Goal: Task Accomplishment & Management: Use online tool/utility

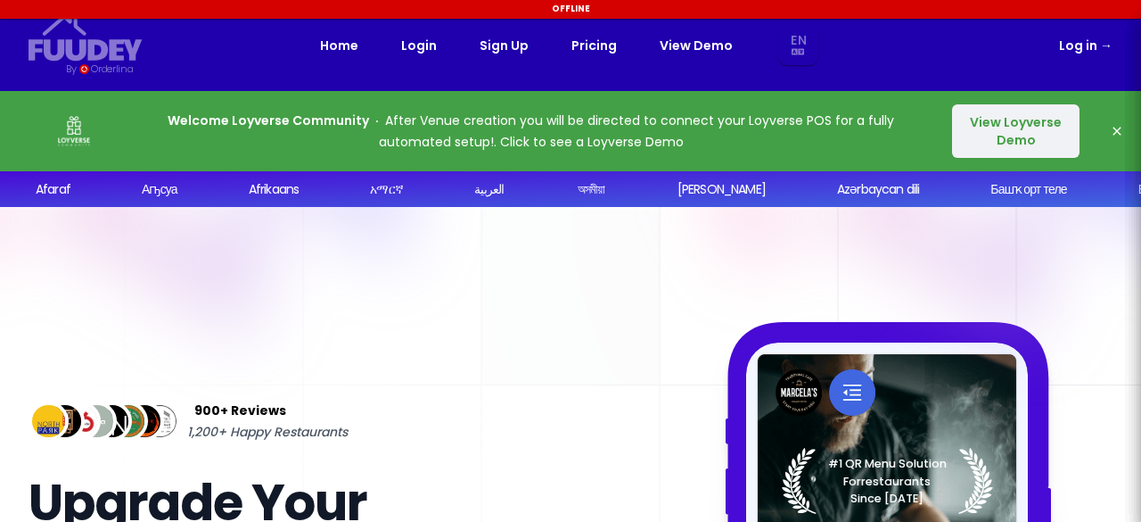
select select "en"
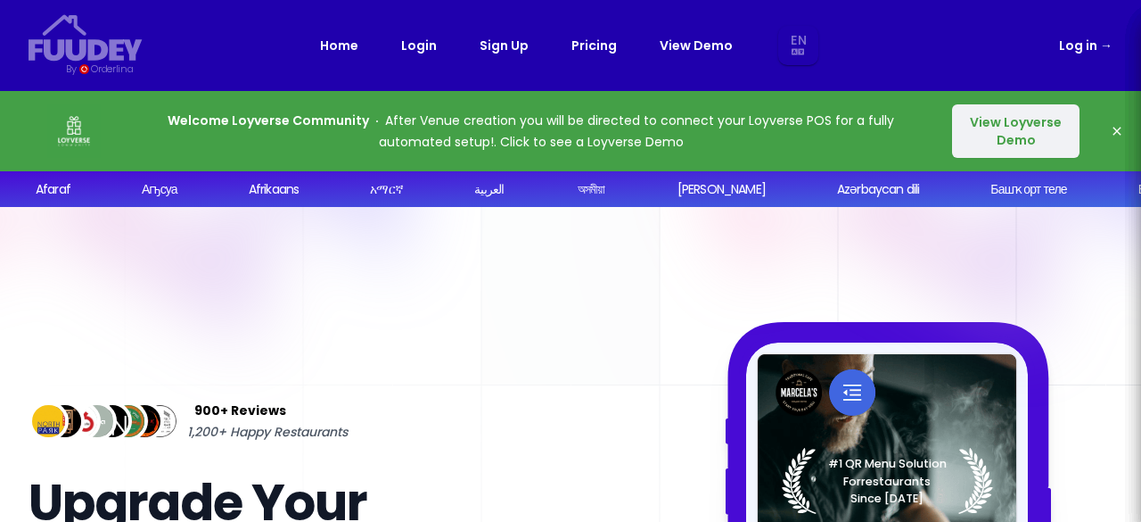
select select "en"
click at [423, 51] on link "Login" at bounding box center [419, 45] width 36 height 21
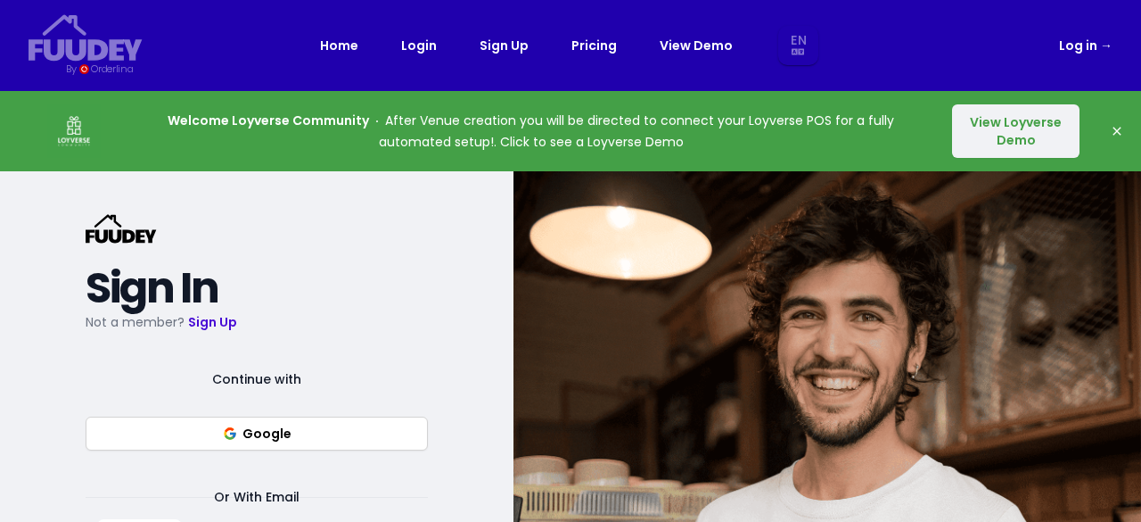
select select "en"
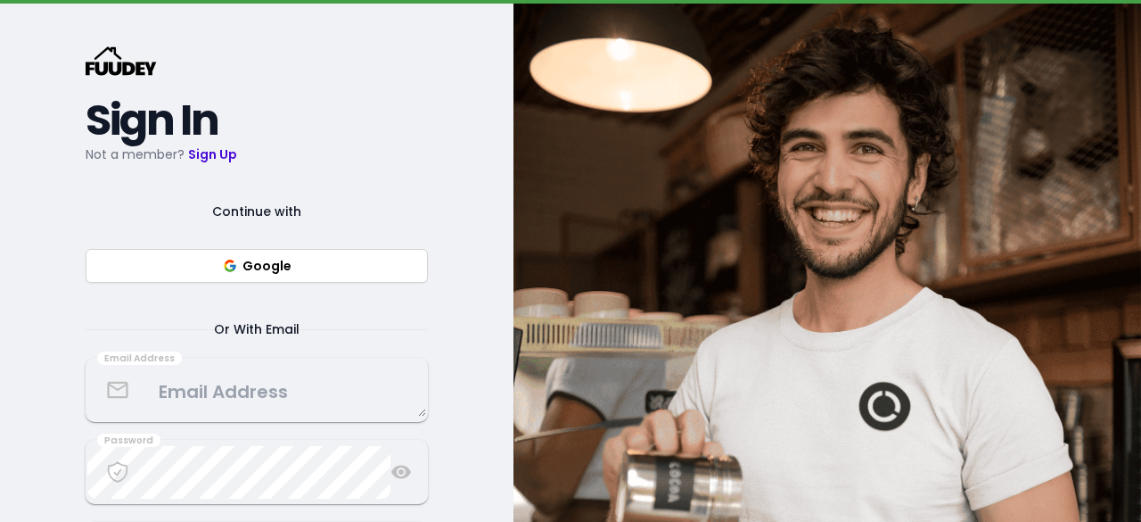
scroll to position [219, 0]
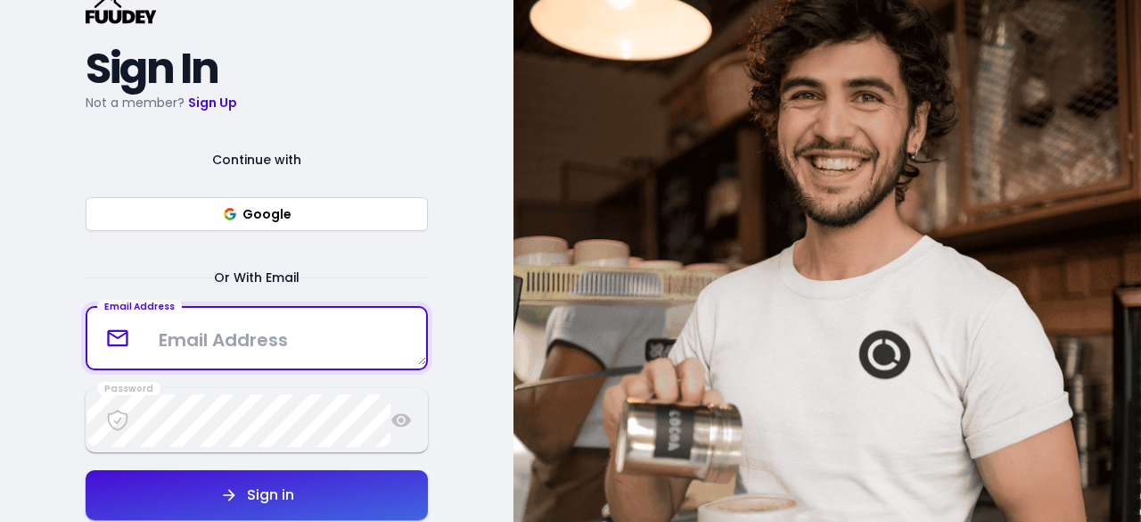
click at [300, 342] on textarea at bounding box center [256, 338] width 339 height 53
select select "en"
type textarea "[EMAIL_ADDRESS][DOMAIN_NAME]"
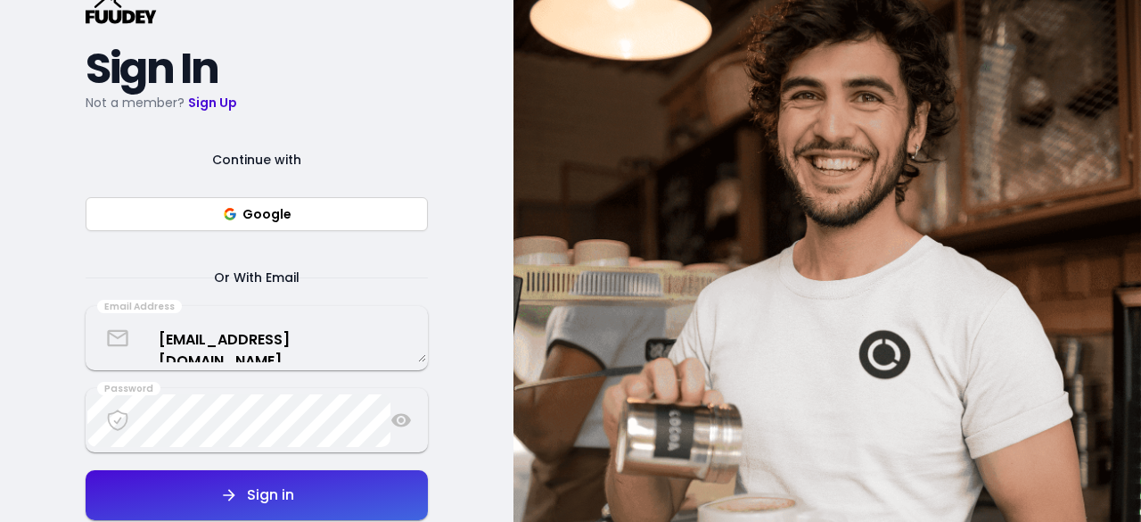
click at [291, 495] on div "Sign in" at bounding box center [266, 495] width 56 height 14
select select "en"
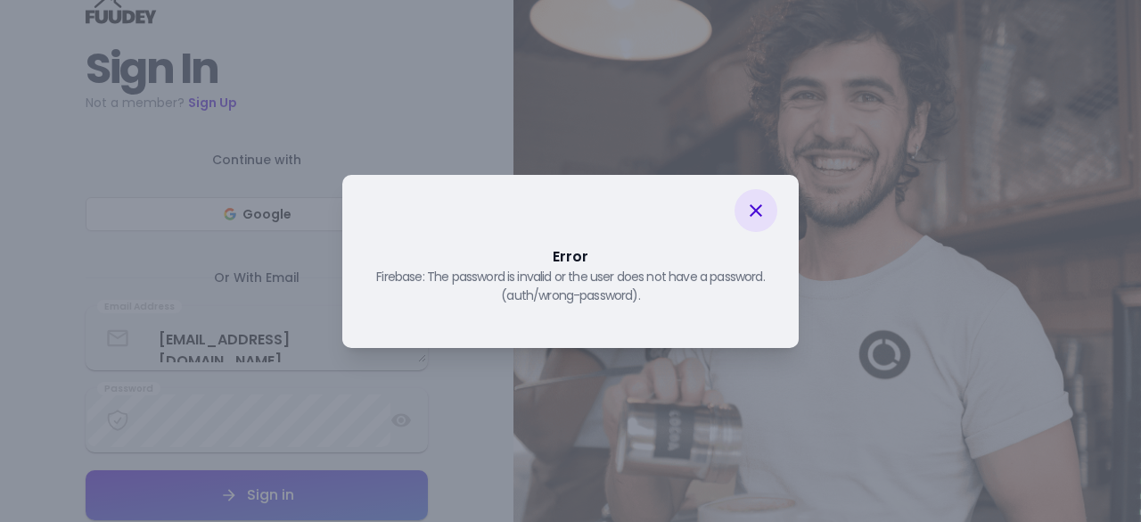
click at [753, 221] on div at bounding box center [756, 210] width 43 height 43
select select "en"
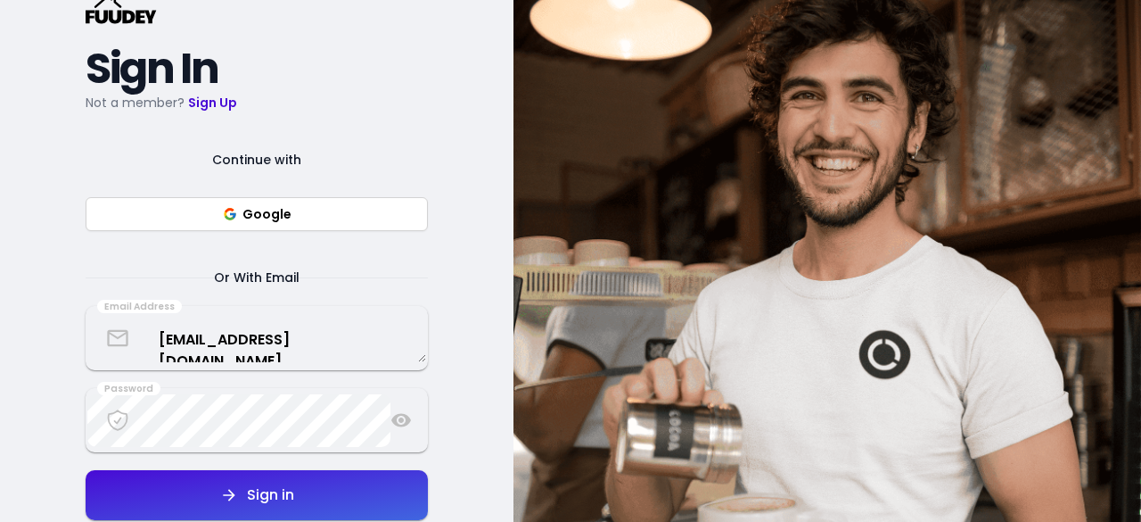
click at [395, 424] on icon at bounding box center [401, 420] width 20 height 13
click at [286, 502] on div "Sign in" at bounding box center [266, 495] width 56 height 14
select select "en"
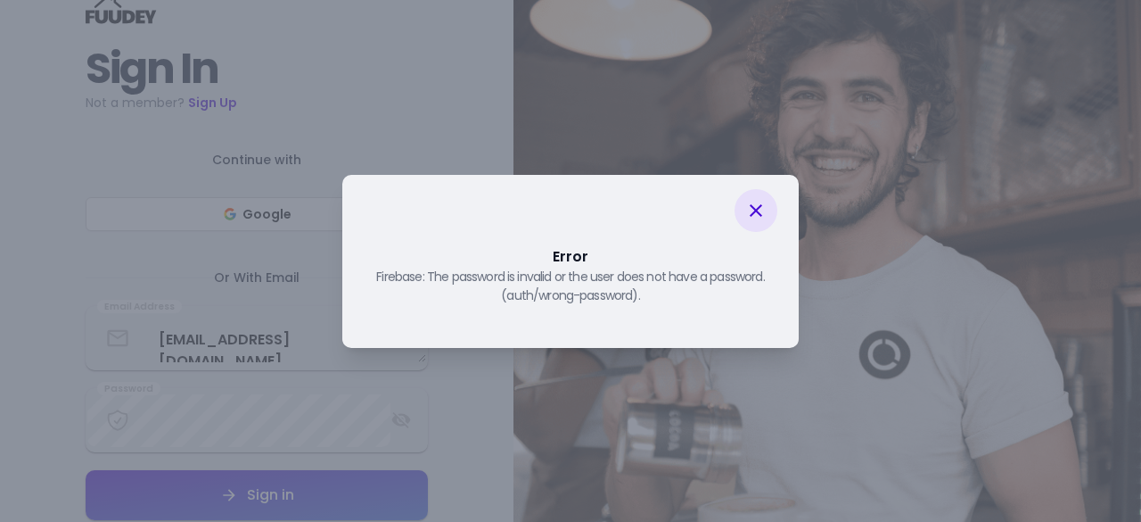
click at [665, 304] on div "Firebase: The password is invalid or the user does not have a password. (auth/w…" at bounding box center [571, 286] width 414 height 37
click at [268, 418] on div "Error Firebase: The password is invalid or the user does not have a password. (…" at bounding box center [570, 261] width 1141 height 522
select select "en"
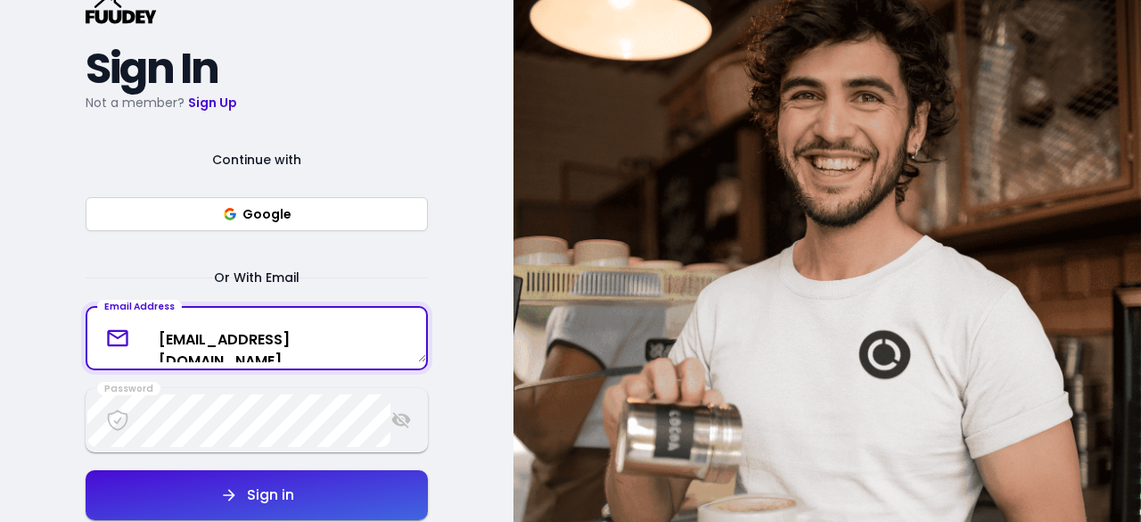
click at [381, 329] on textarea "[EMAIL_ADDRESS][DOMAIN_NAME]" at bounding box center [256, 338] width 339 height 47
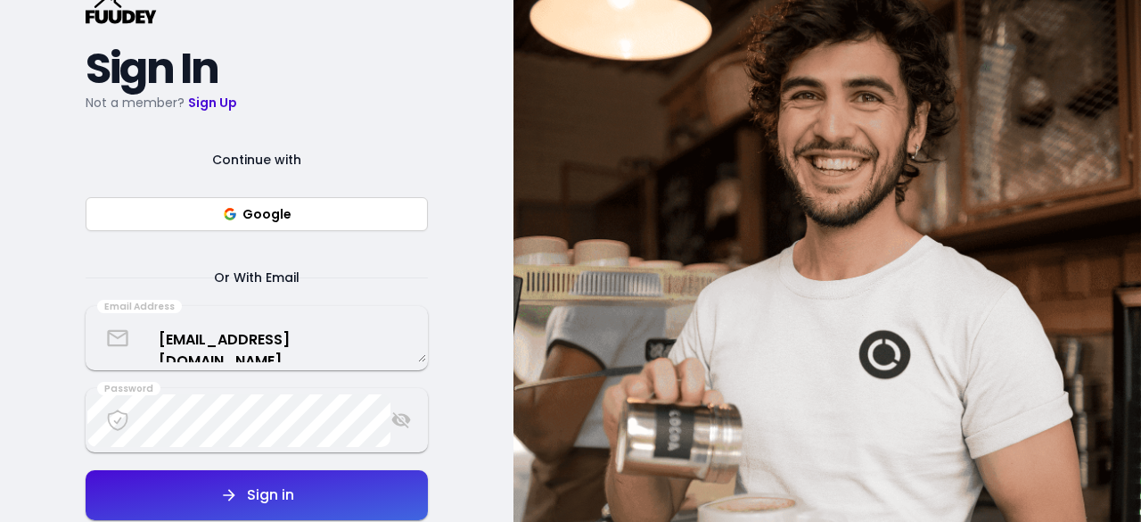
click at [314, 224] on button "Google" at bounding box center [257, 214] width 342 height 34
select select "en"
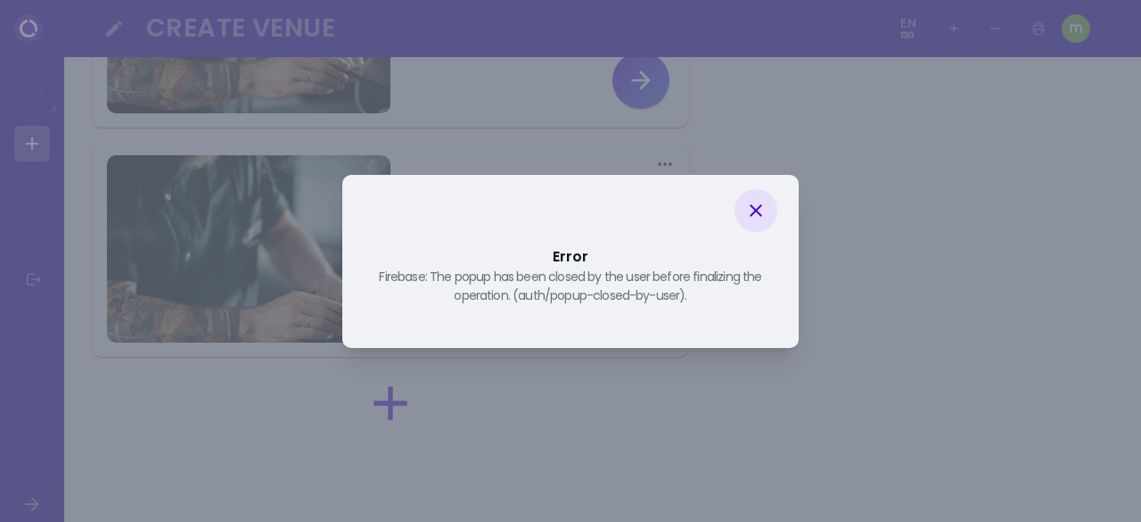
click at [759, 207] on icon at bounding box center [756, 210] width 12 height 12
select select "en"
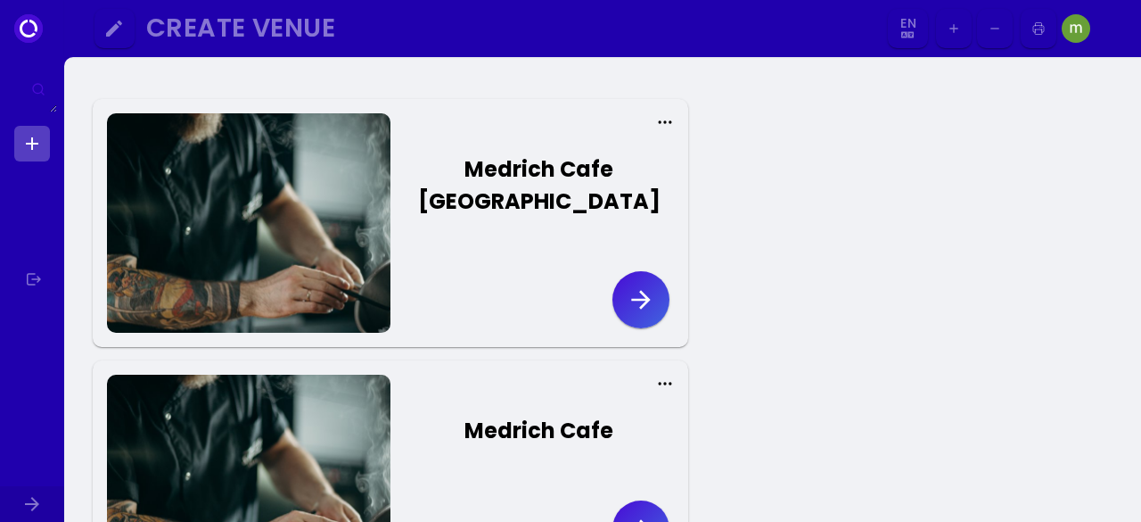
click at [652, 306] on icon "button" at bounding box center [641, 299] width 29 height 29
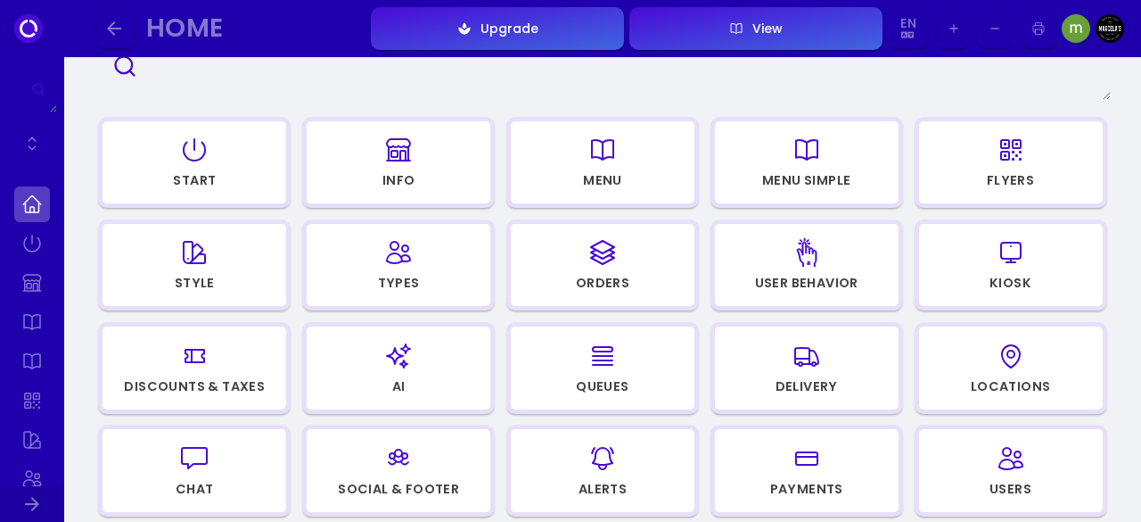
scroll to position [164, 0]
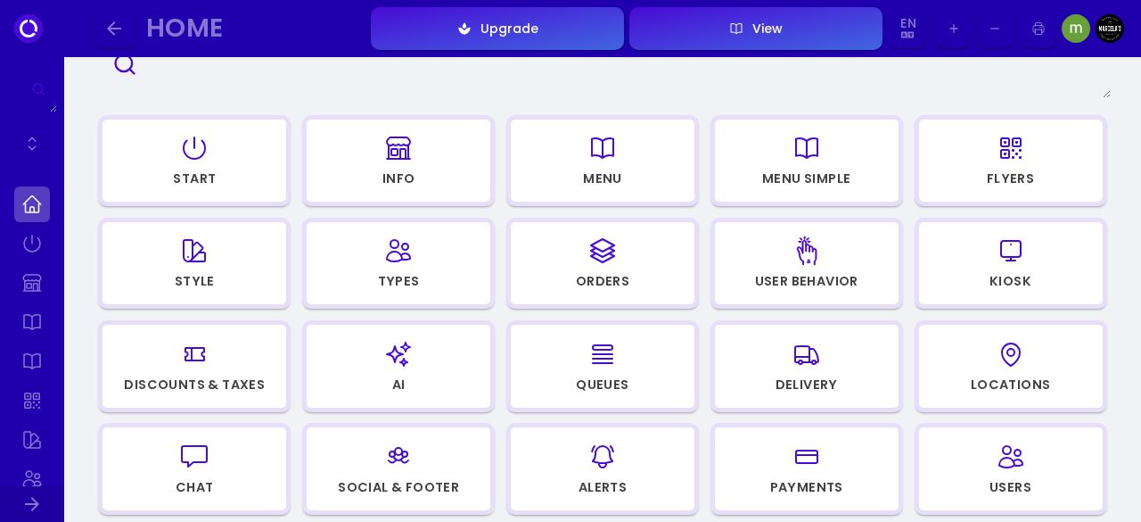
click at [607, 165] on icon "button" at bounding box center [603, 147] width 29 height 89
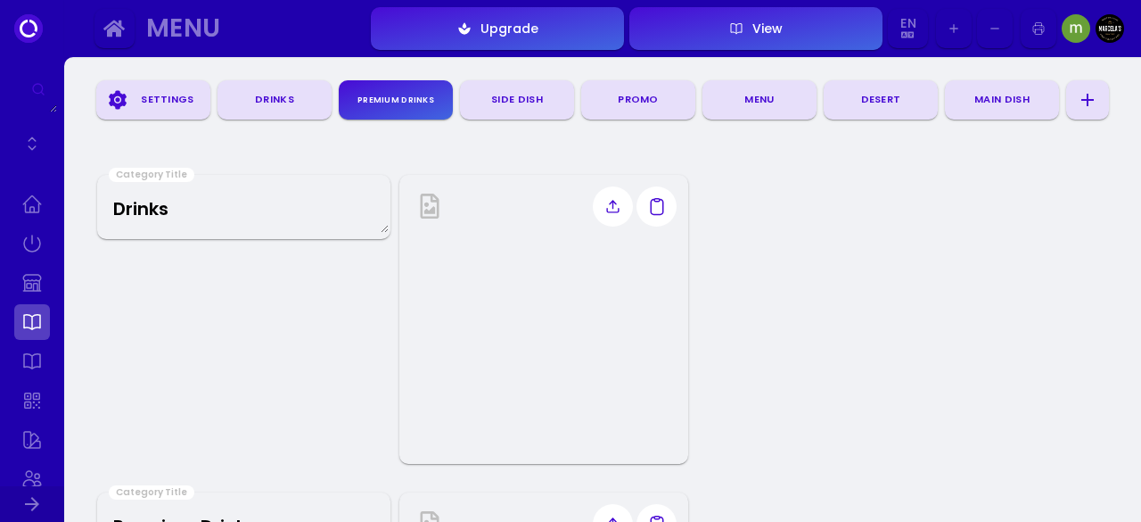
click at [612, 206] on icon at bounding box center [613, 207] width 16 height 16
click at [0, 0] on input "file" at bounding box center [0, 0] width 0 height 0
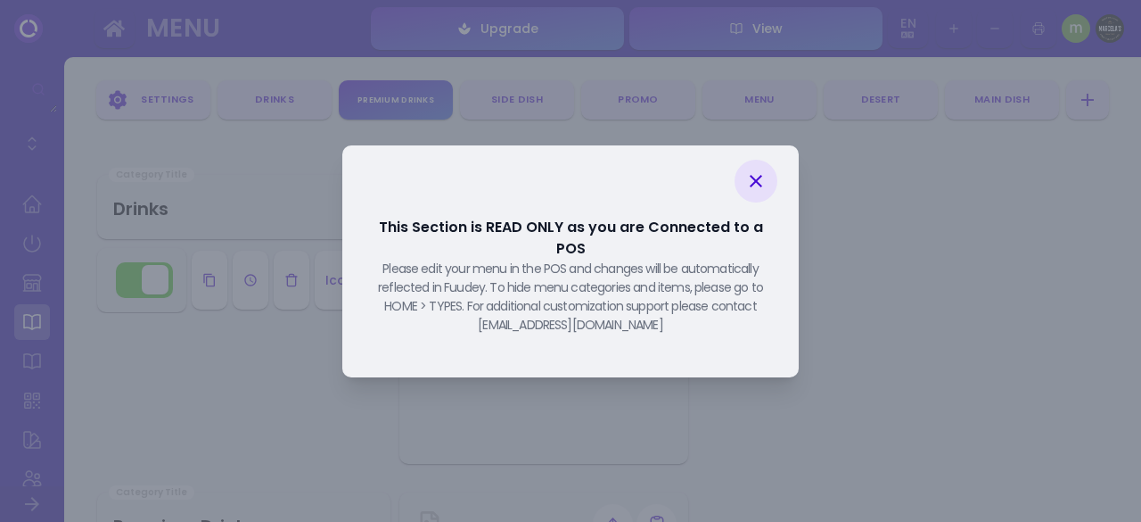
click at [750, 189] on icon at bounding box center [755, 180] width 21 height 21
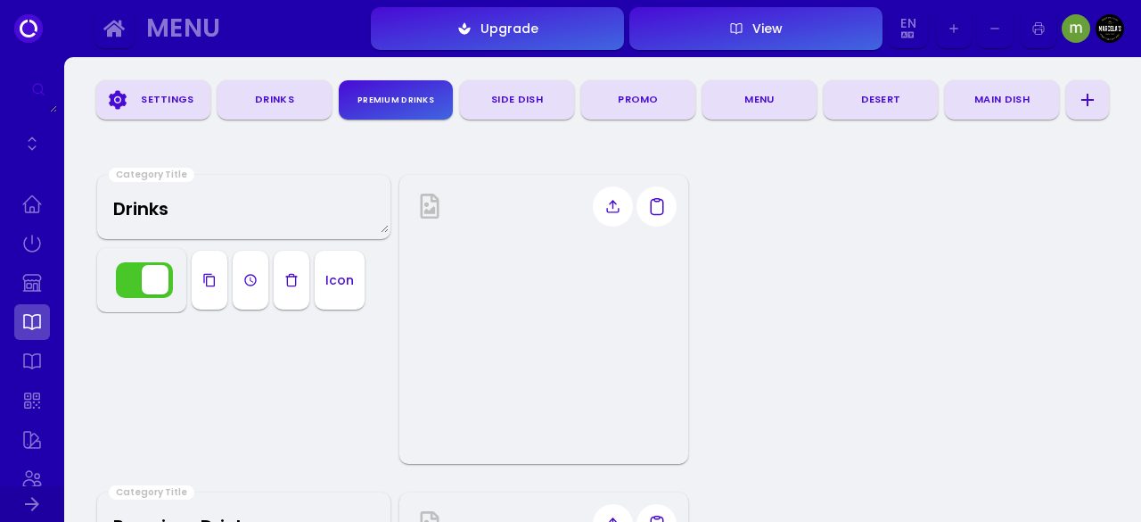
click at [172, 111] on div "Settings" at bounding box center [167, 99] width 71 height 27
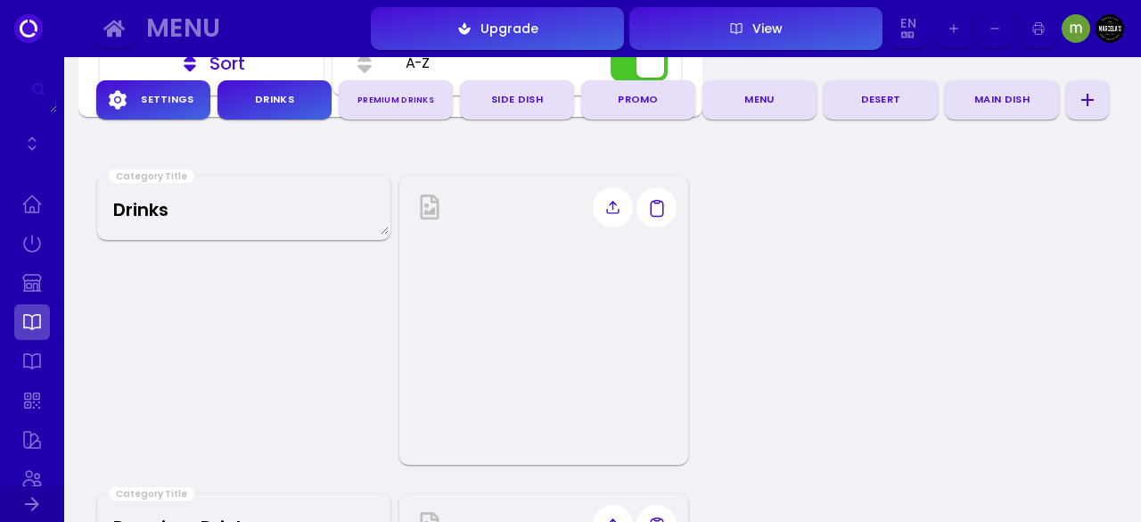
scroll to position [468, 0]
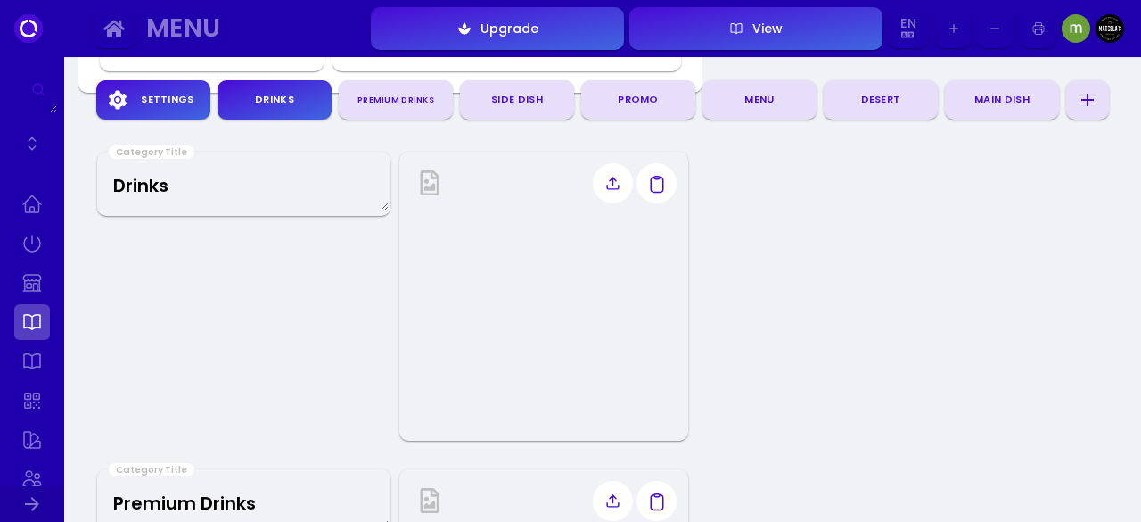
click at [668, 180] on button "button" at bounding box center [657, 183] width 40 height 40
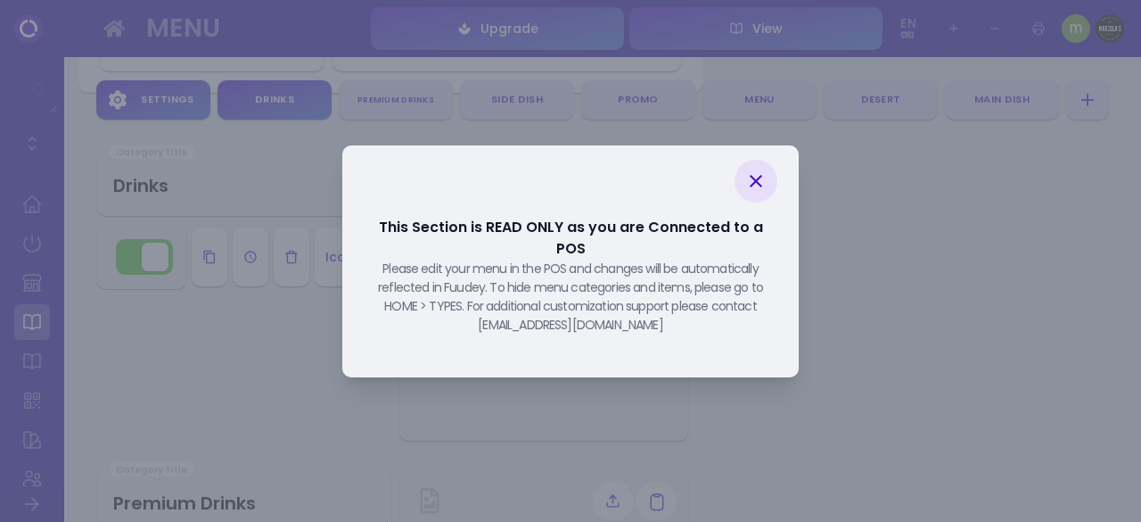
click at [745, 194] on div at bounding box center [756, 181] width 43 height 43
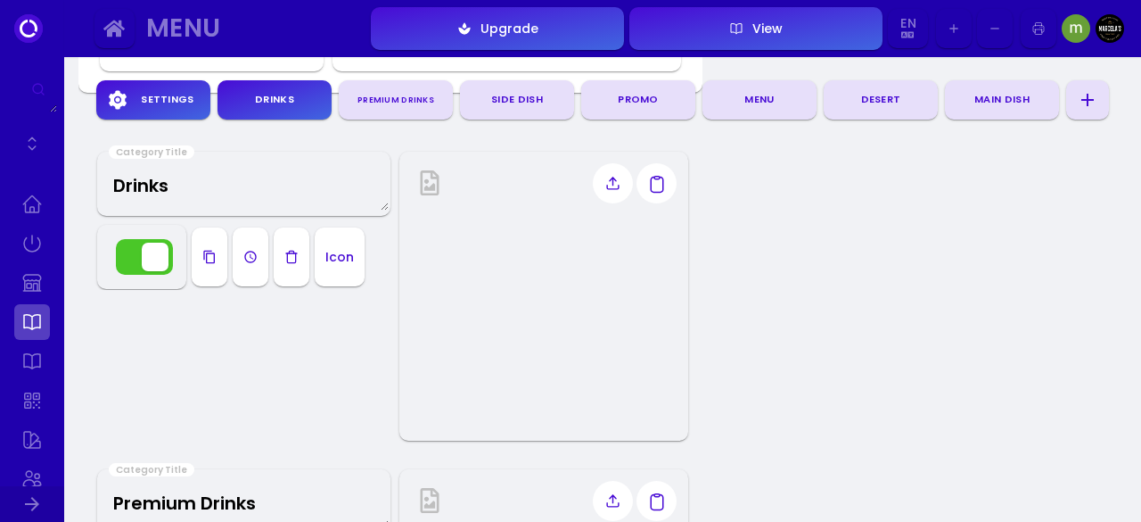
click at [424, 174] on icon at bounding box center [429, 182] width 25 height 25
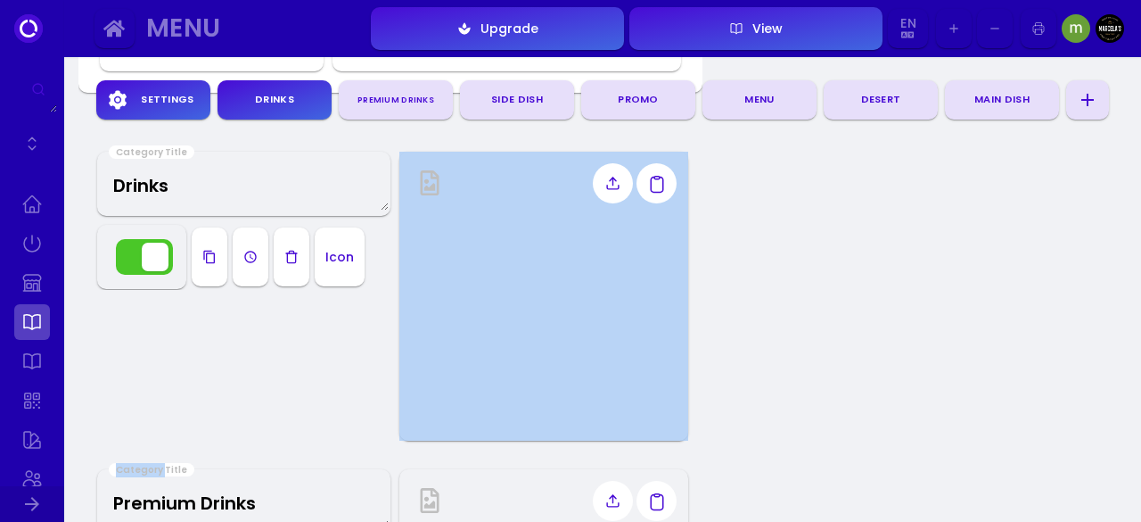
click at [424, 174] on icon at bounding box center [429, 182] width 25 height 25
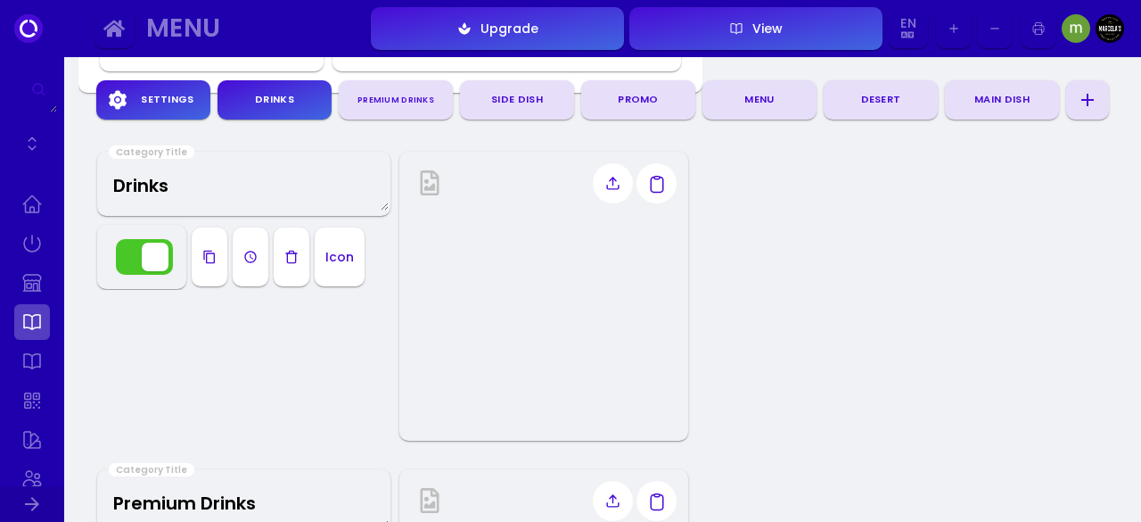
click at [424, 174] on icon at bounding box center [429, 182] width 25 height 25
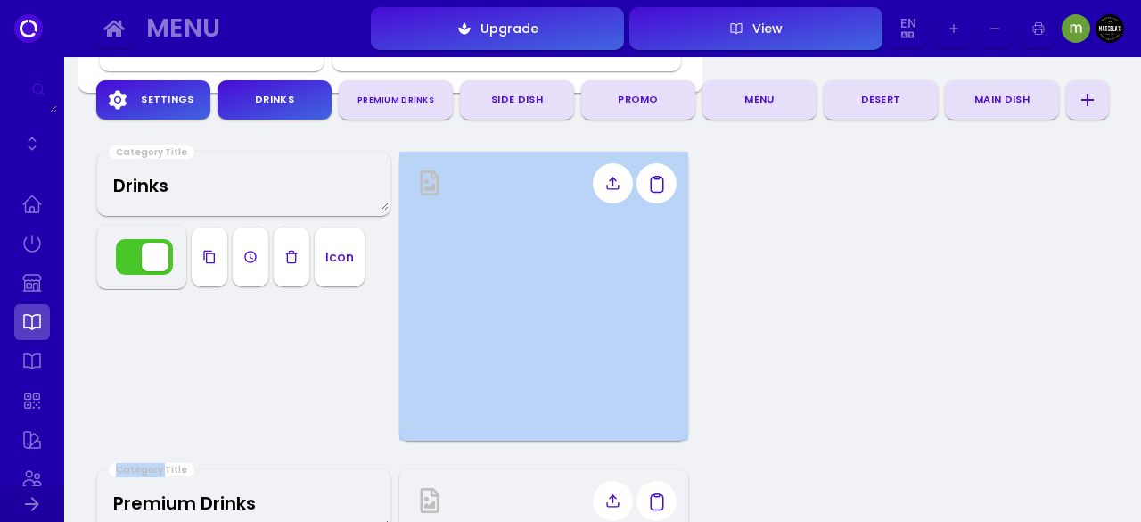
click at [424, 174] on icon at bounding box center [429, 182] width 25 height 25
click at [737, 105] on div "Menu" at bounding box center [760, 99] width 100 height 27
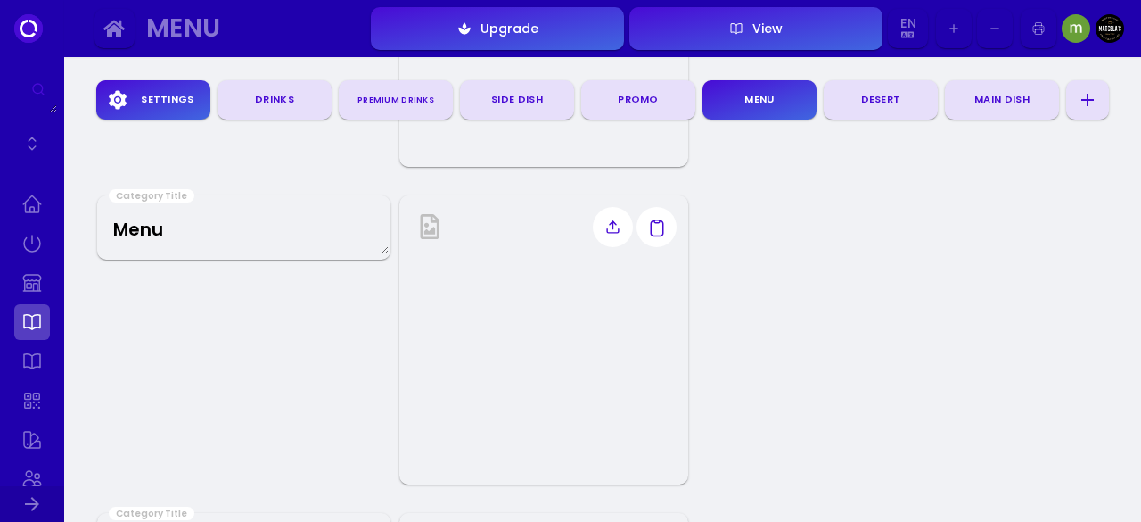
scroll to position [1697, 0]
click at [420, 99] on div "Premium Drinks" at bounding box center [396, 99] width 100 height 25
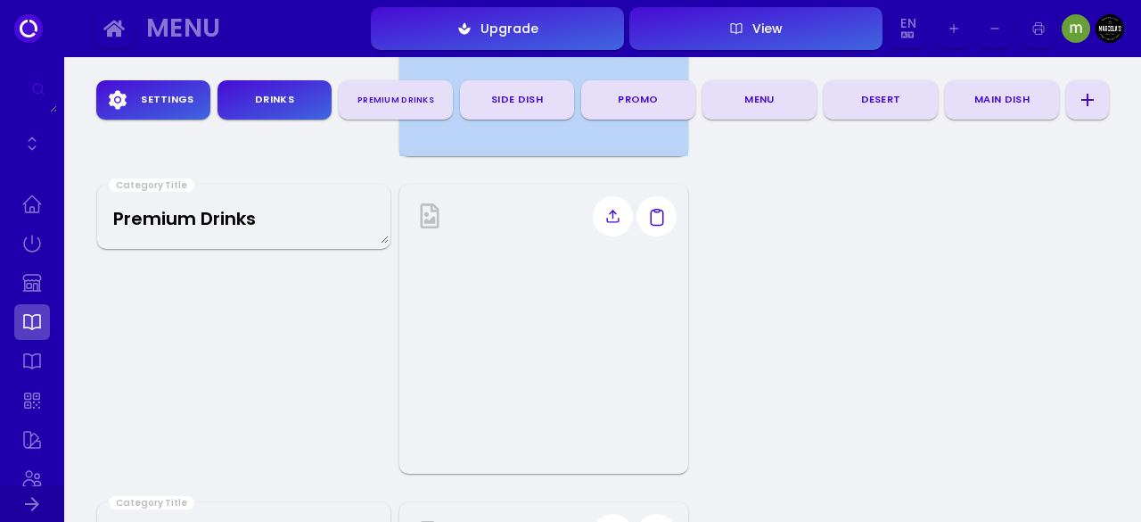
scroll to position [745, 0]
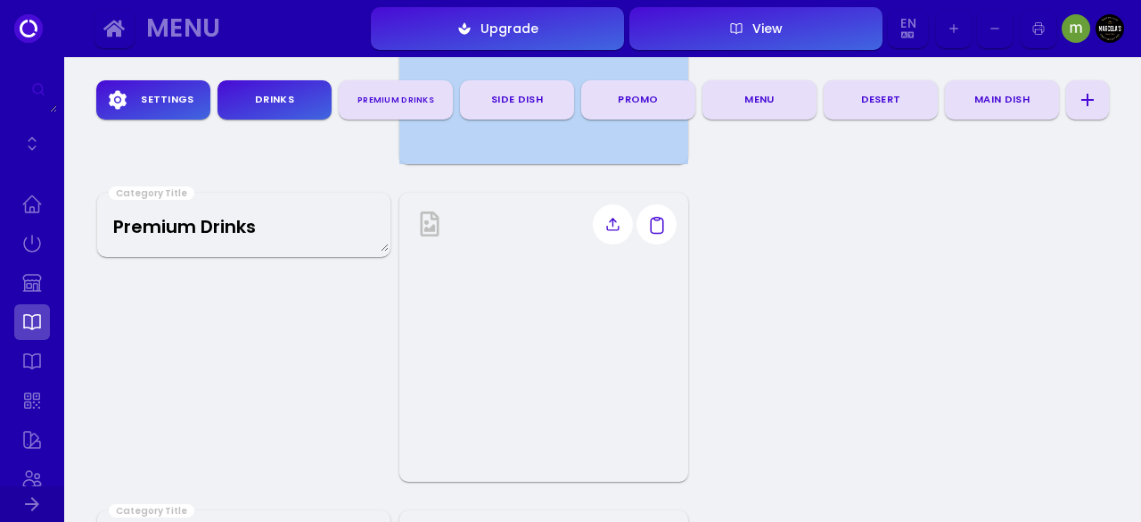
click at [622, 223] on label at bounding box center [613, 224] width 40 height 40
click at [0, 0] on input "file" at bounding box center [0, 0] width 0 height 0
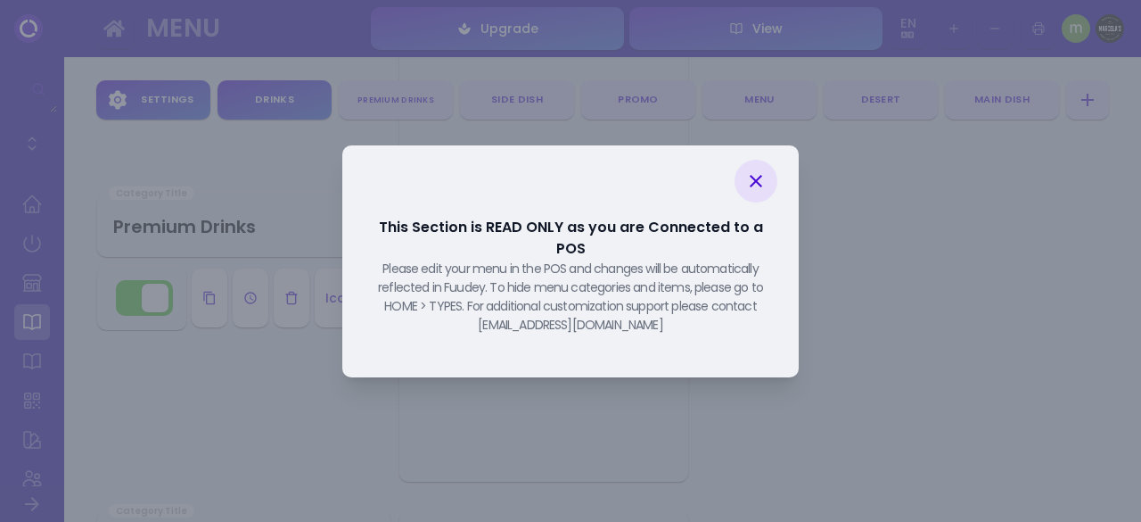
click at [751, 183] on icon at bounding box center [755, 180] width 21 height 21
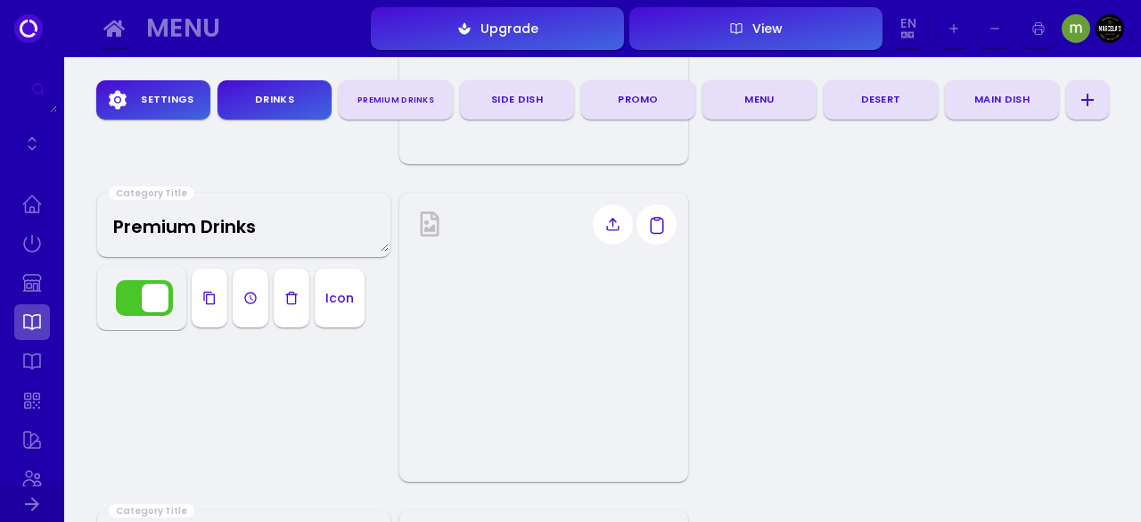
click at [1088, 97] on icon "button" at bounding box center [1088, 100] width 12 height 12
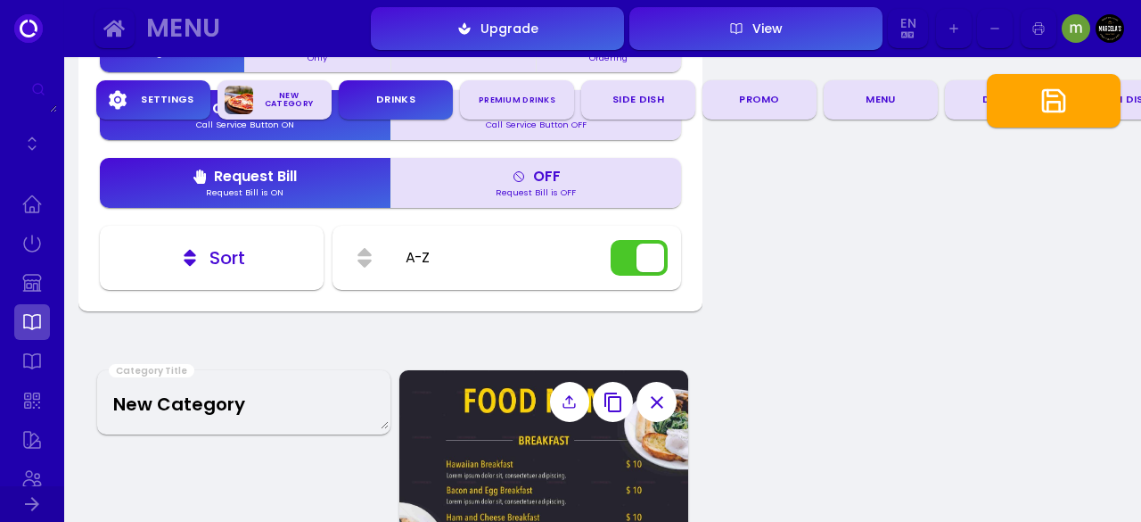
scroll to position [0, 0]
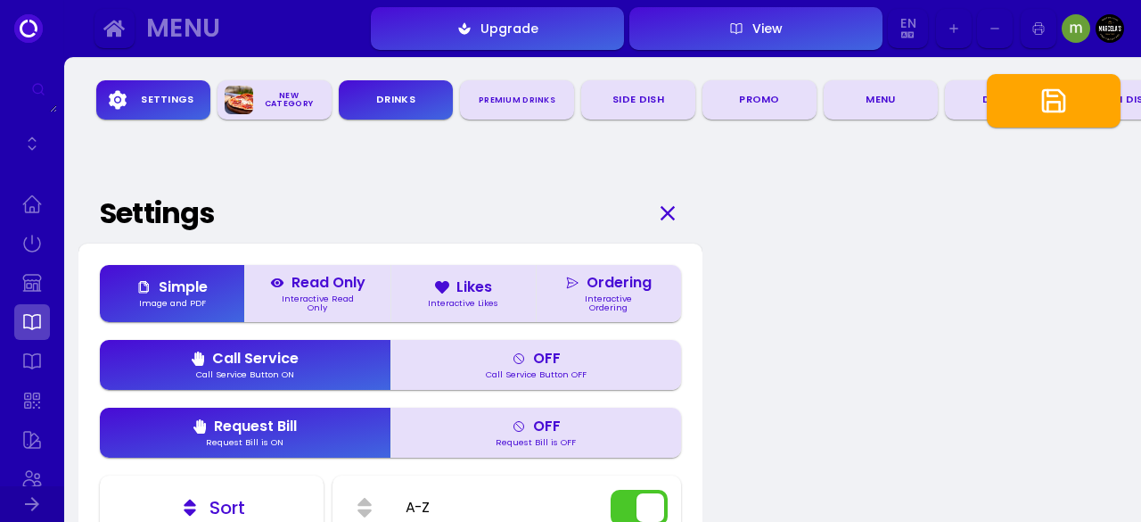
click at [530, 45] on button "Upgrade" at bounding box center [497, 28] width 253 height 43
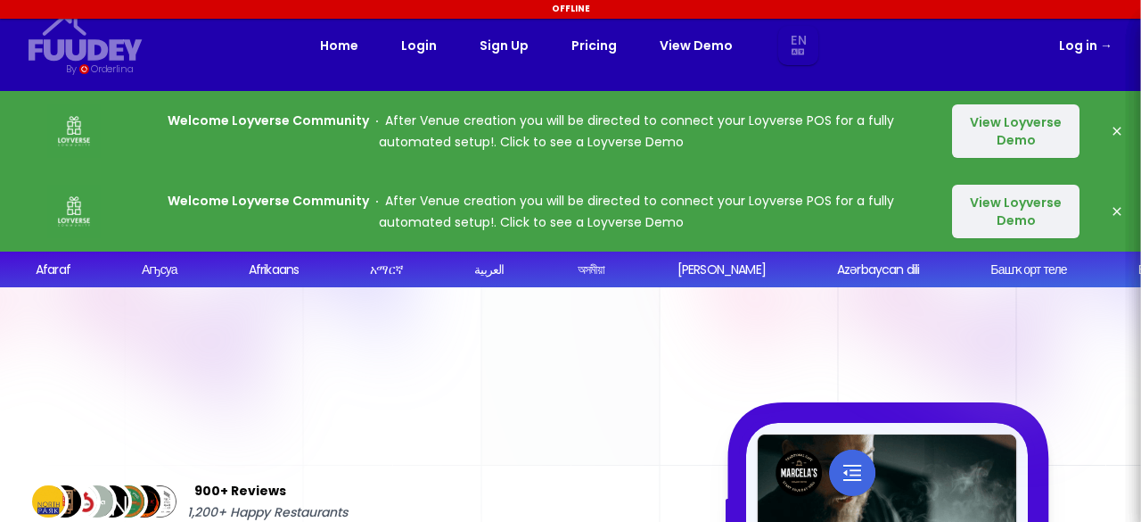
select select "en"
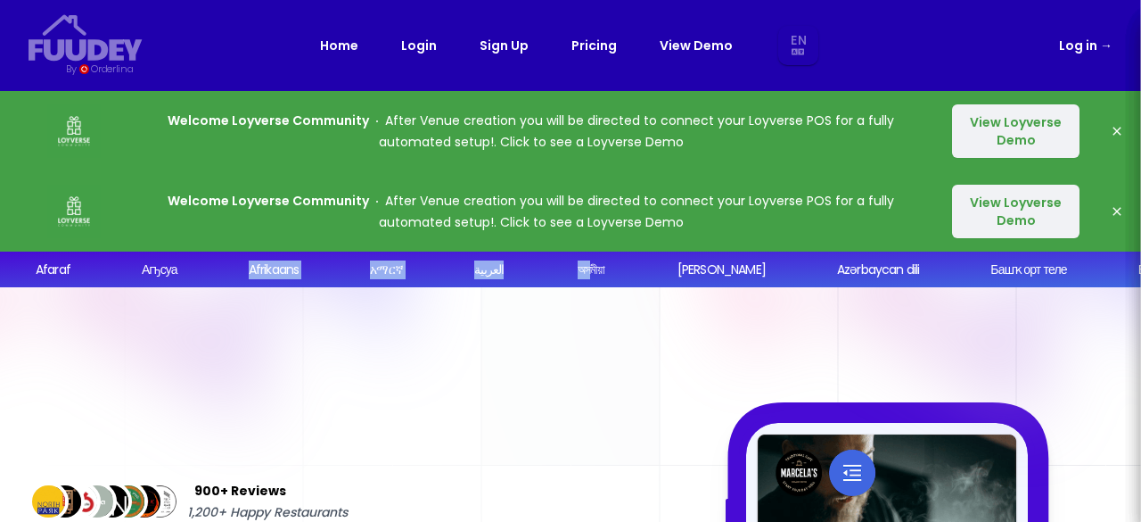
drag, startPoint x: 0, startPoint y: 0, endPoint x: 678, endPoint y: 354, distance: 764.6
select select "en"
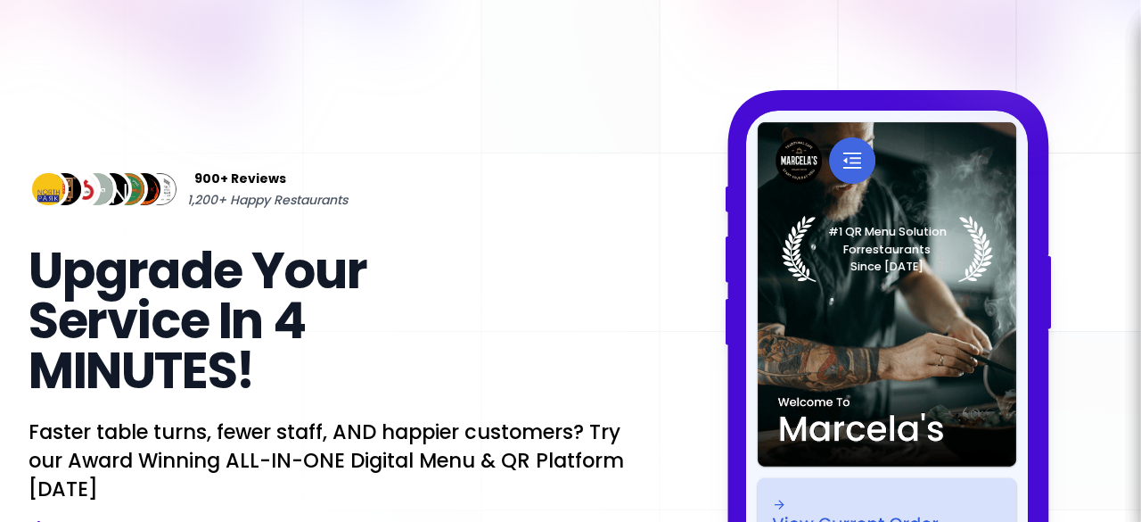
scroll to position [350, 0]
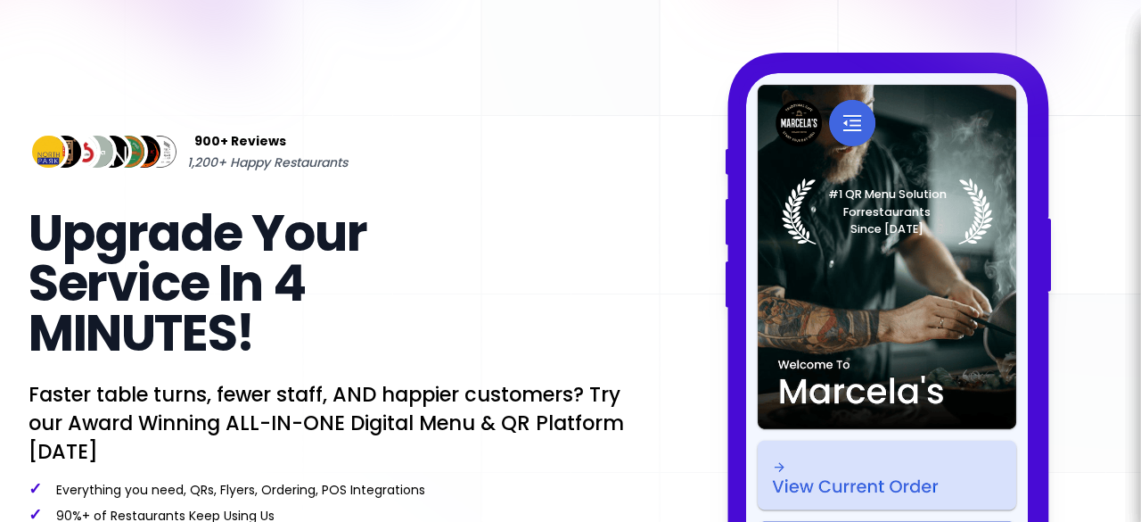
select select "en"
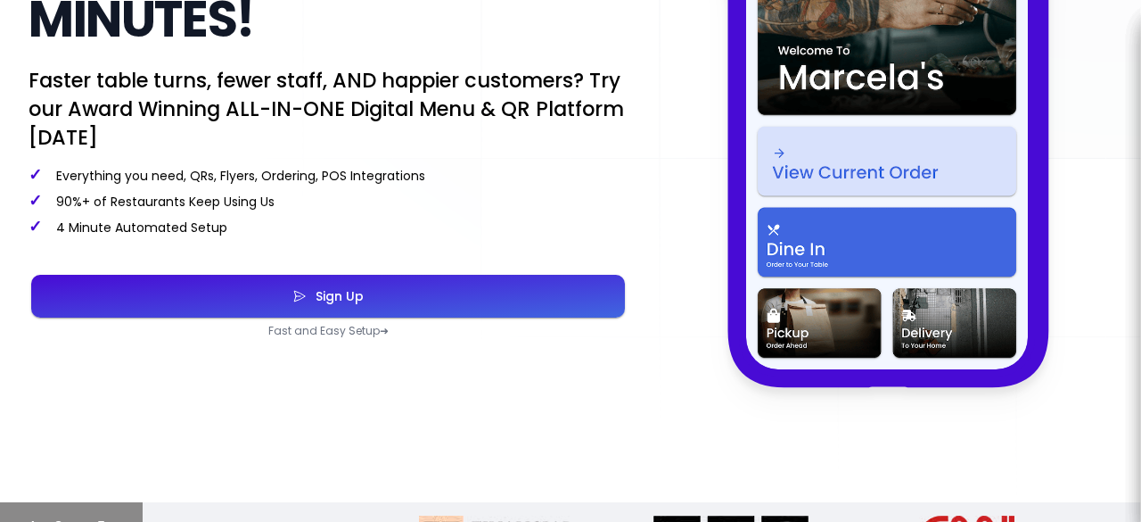
scroll to position [0, 0]
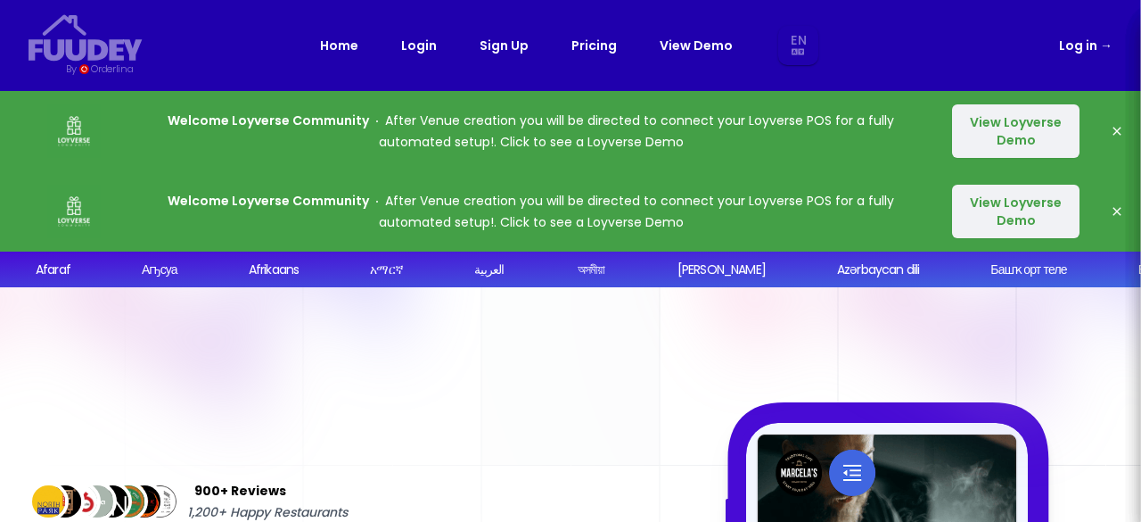
click at [431, 47] on link "Login" at bounding box center [419, 45] width 36 height 21
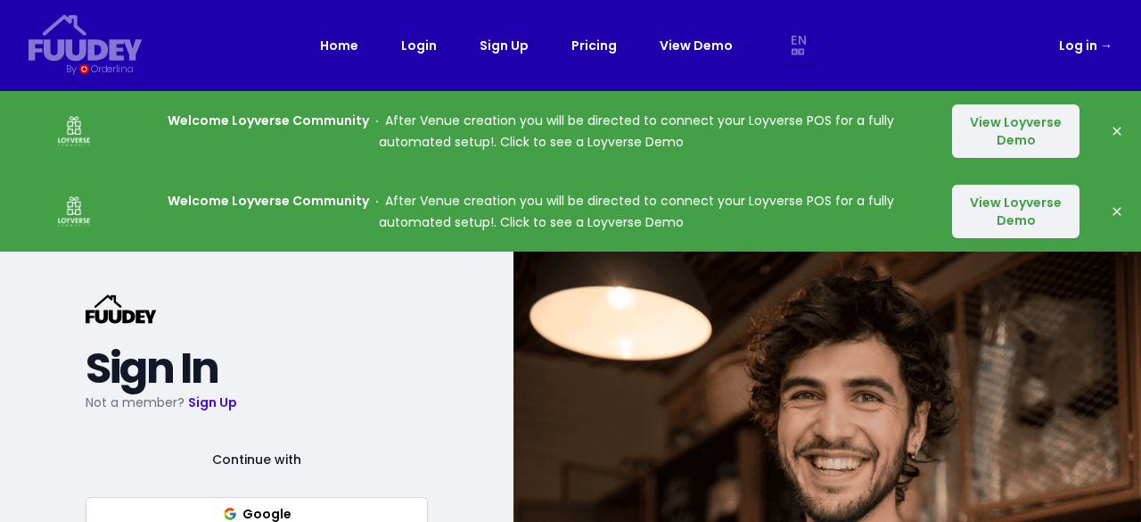
select select "en"
click at [431, 47] on link "Login" at bounding box center [419, 45] width 36 height 21
select select "en"
click at [417, 65] on div "Home Login Sign Up Pricing View Demo En Ms Aa Ab Af Am Ar As Ay Az Ba Be Bg Bh …" at bounding box center [570, 46] width 501 height 40
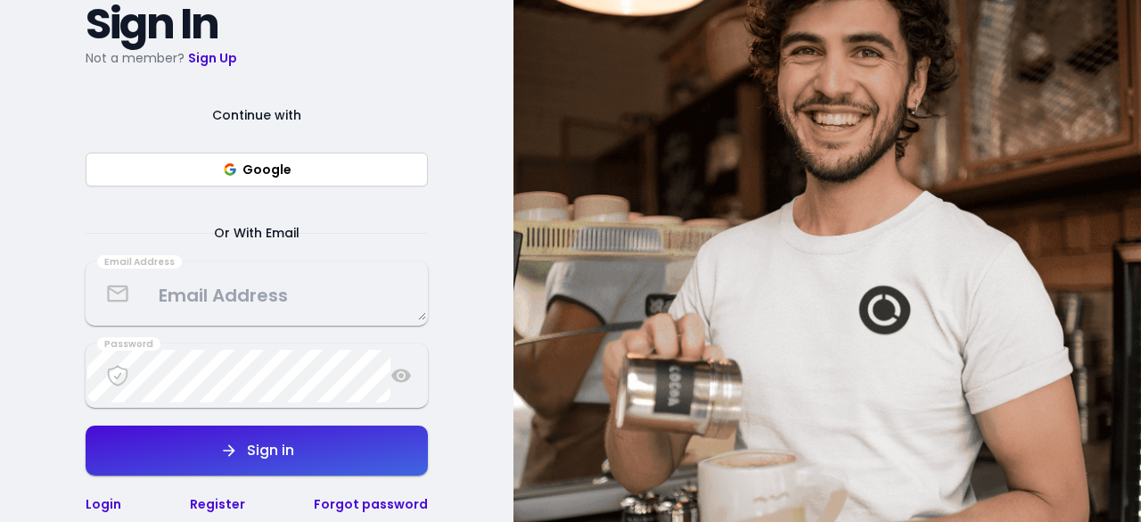
scroll to position [349, 0]
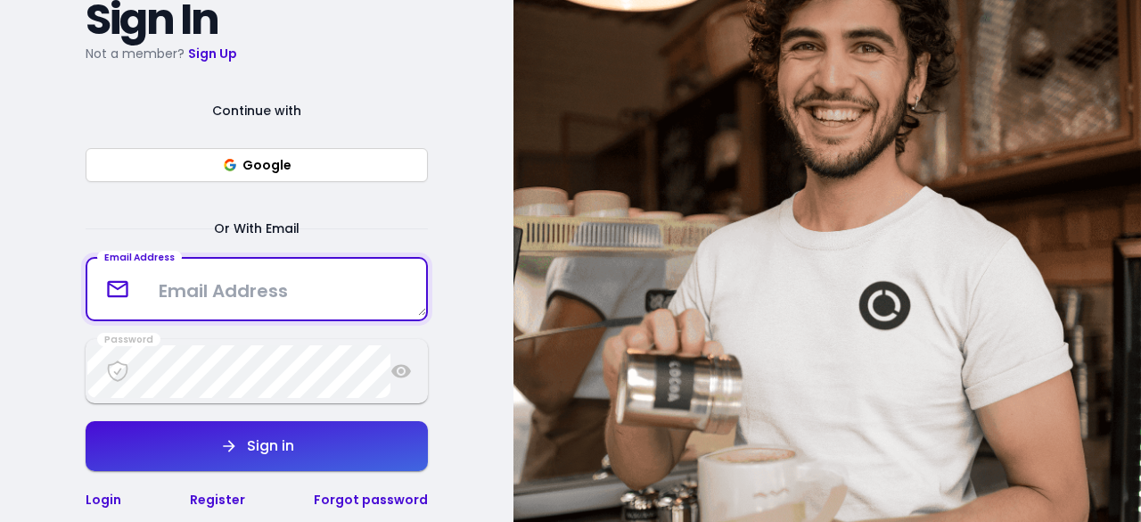
click at [177, 291] on textarea at bounding box center [256, 289] width 339 height 53
type textarea "[EMAIL_ADDRESS][DOMAIN_NAME]"
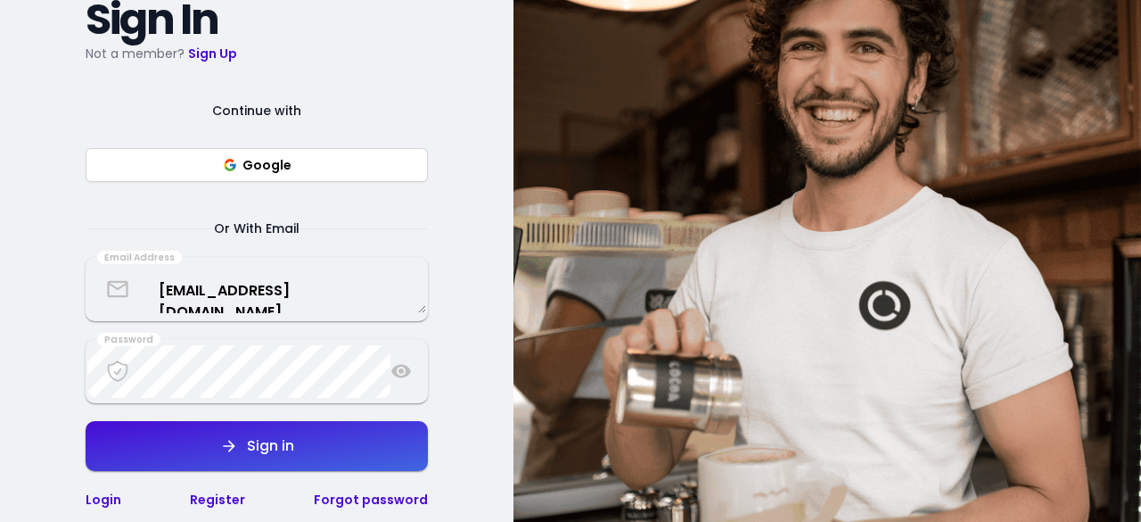
click at [399, 366] on icon at bounding box center [401, 371] width 20 height 13
click at [355, 442] on button "Sign in" at bounding box center [257, 446] width 342 height 50
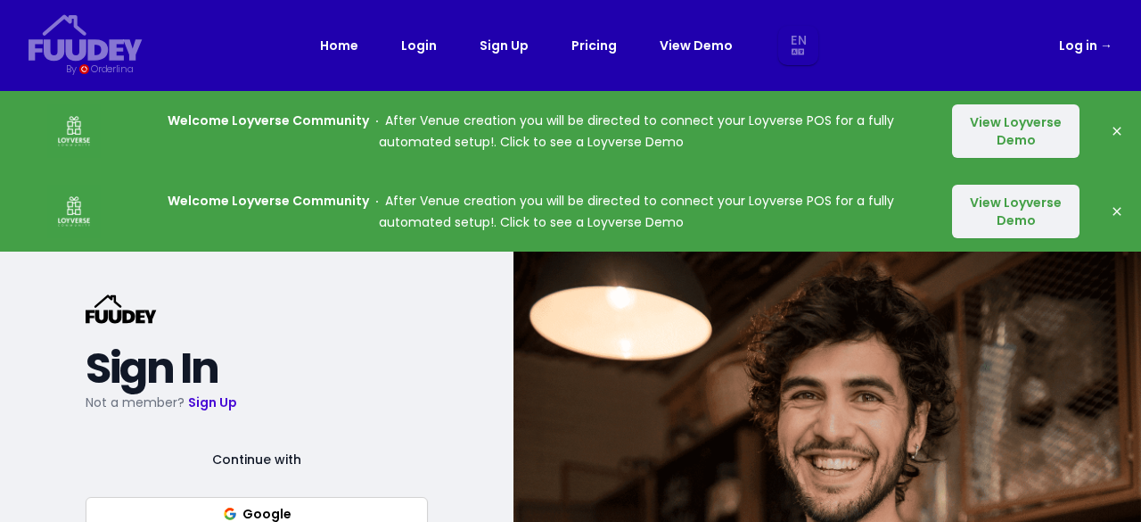
select select "en"
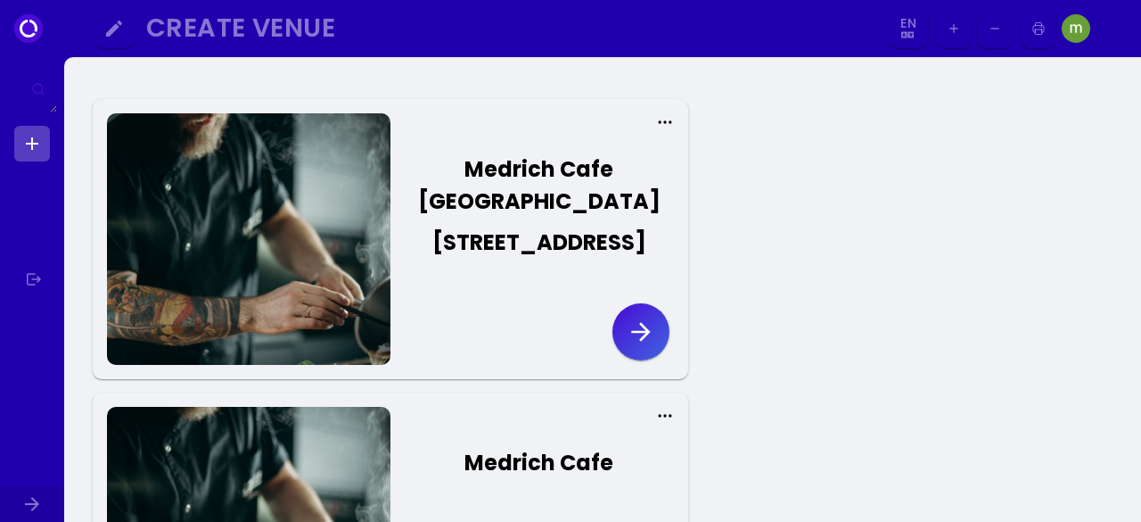
click at [655, 346] on icon "button" at bounding box center [641, 331] width 29 height 29
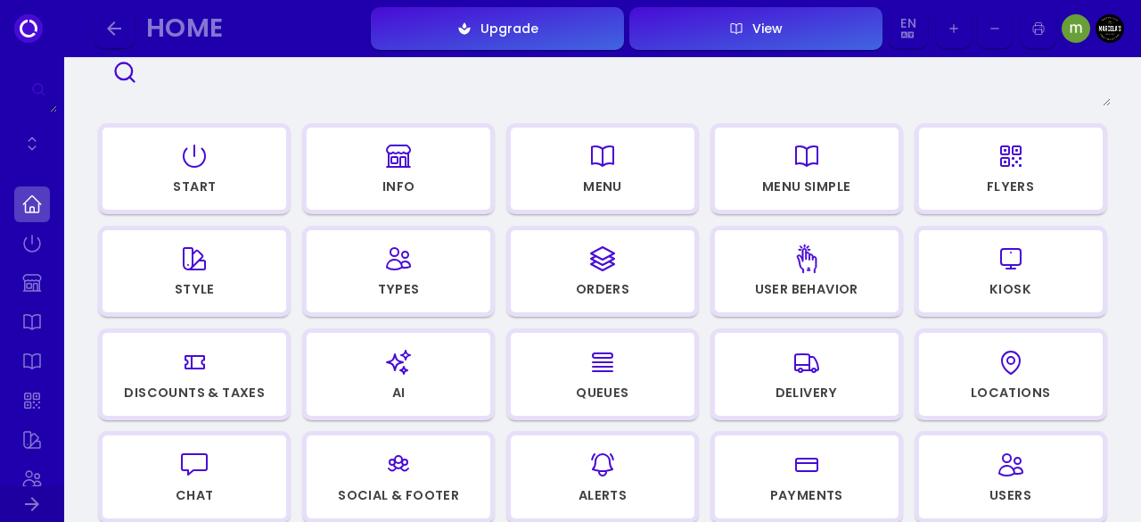
scroll to position [157, 0]
click at [394, 284] on div "Types" at bounding box center [399, 288] width 42 height 12
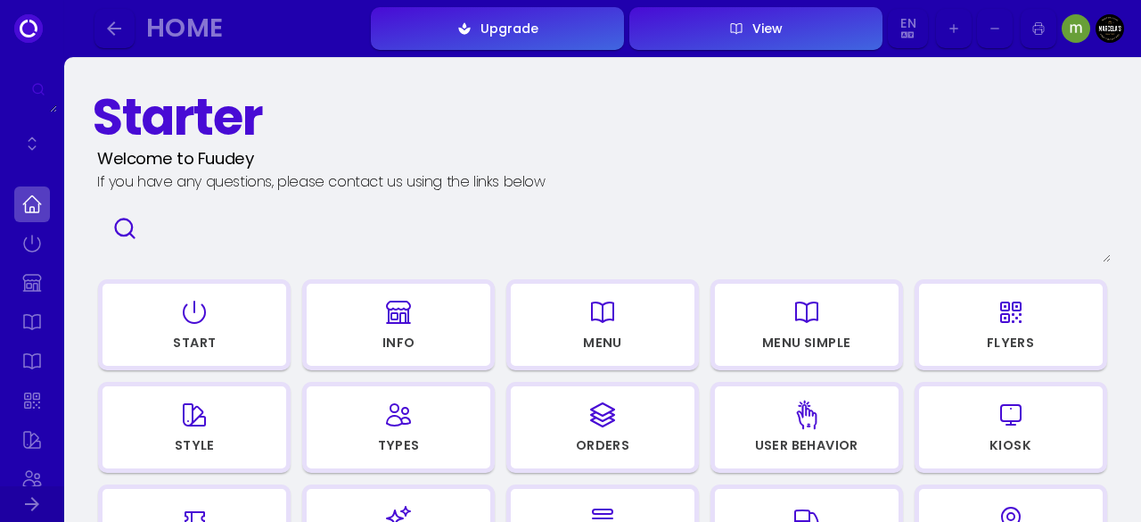
scroll to position [157, 0]
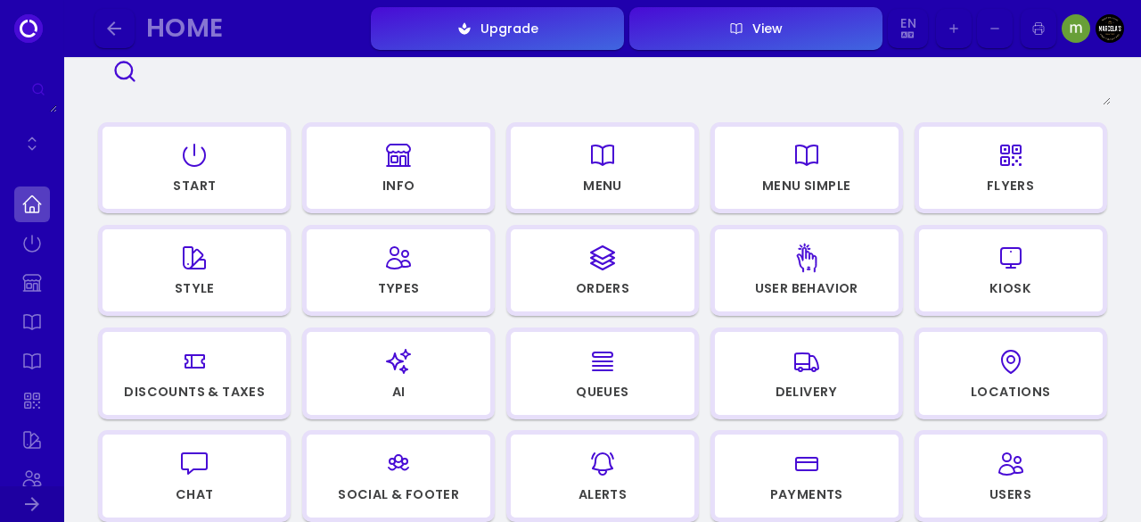
click at [222, 268] on div "button" at bounding box center [195, 257] width 168 height 43
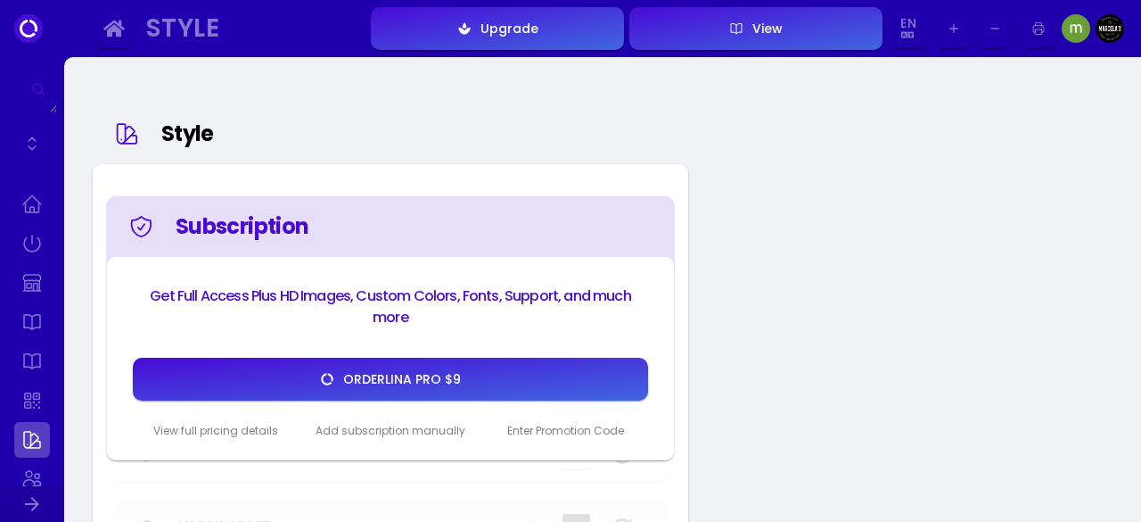
scroll to position [157, 0]
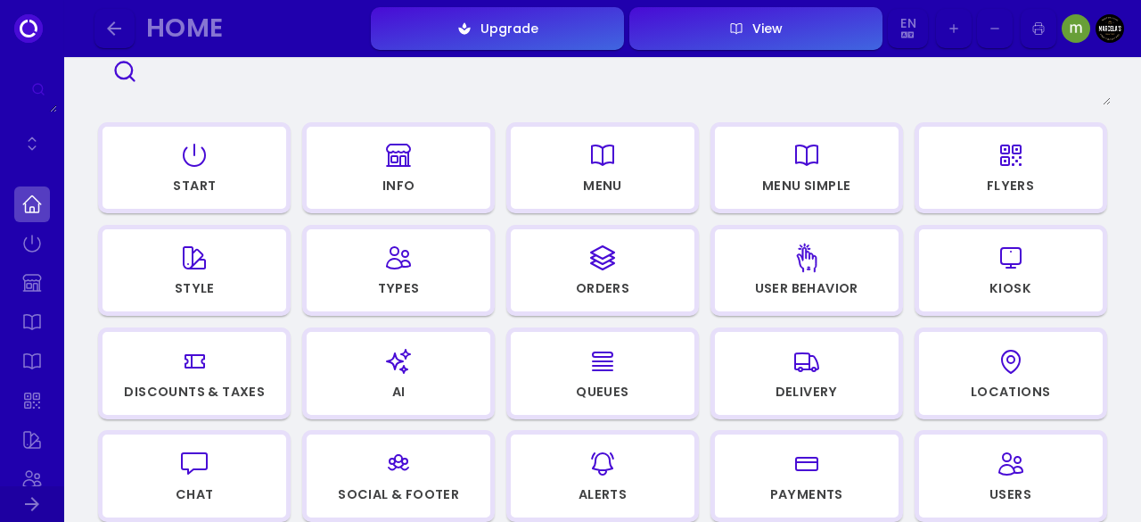
click at [993, 285] on div "Kiosk" at bounding box center [1011, 288] width 42 height 12
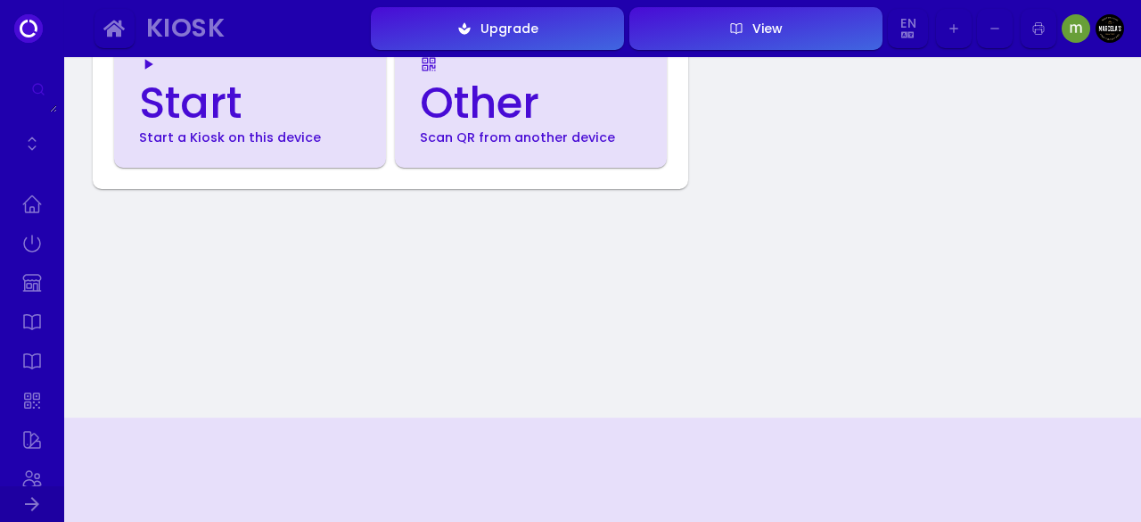
scroll to position [644, 0]
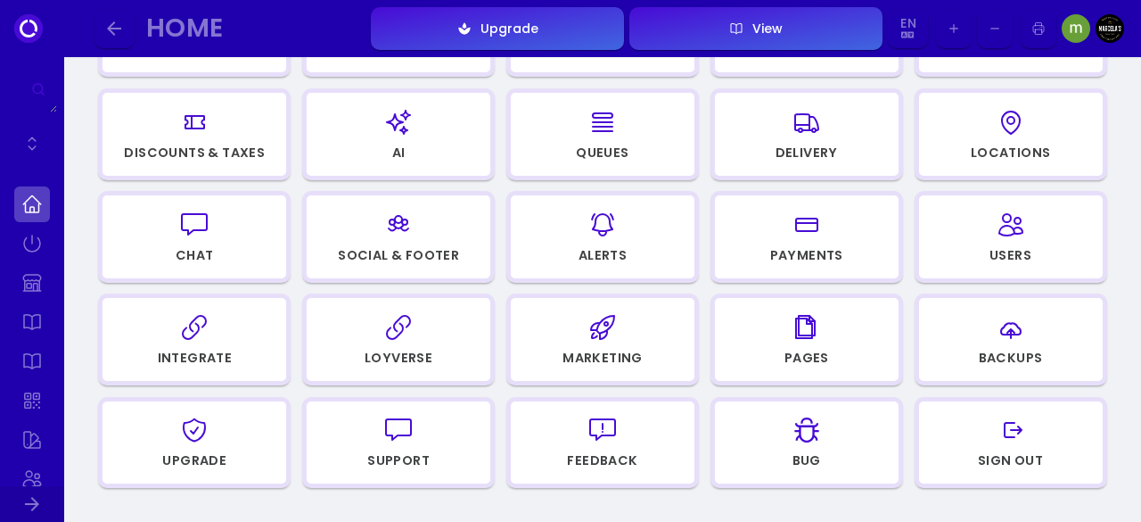
scroll to position [397, 0]
click at [451, 350] on div "Loyverse" at bounding box center [399, 360] width 182 height 24
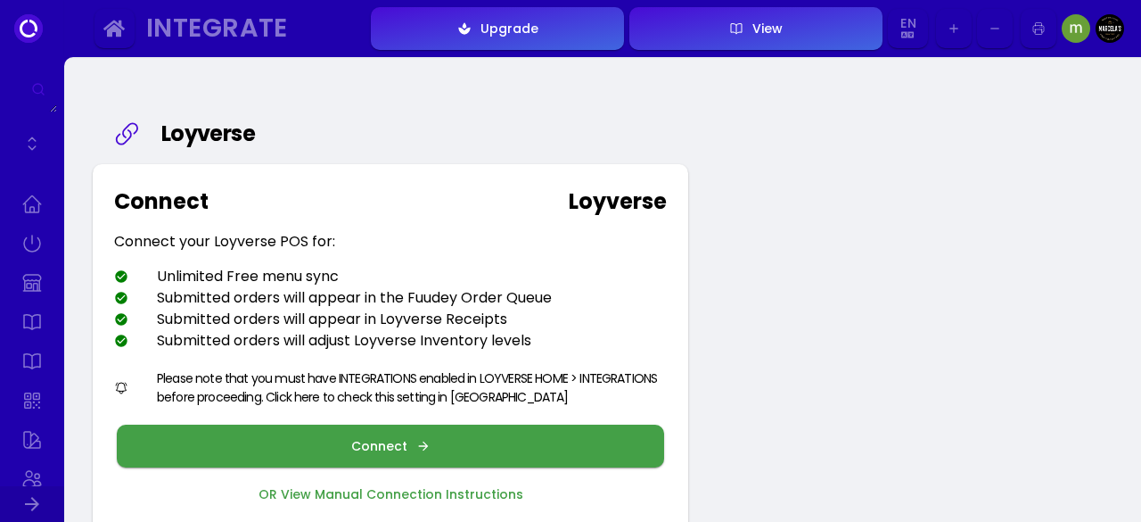
click at [439, 447] on button "Connect" at bounding box center [391, 445] width 548 height 43
